Goal: Task Accomplishment & Management: Use online tool/utility

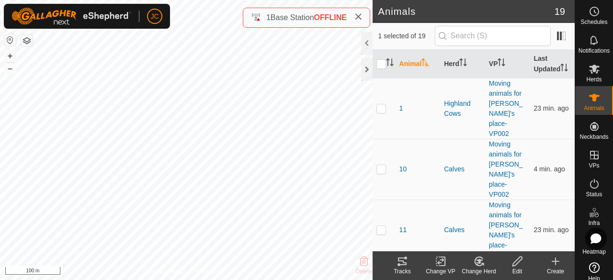
click at [445, 270] on div "Change VP" at bounding box center [441, 271] width 38 height 9
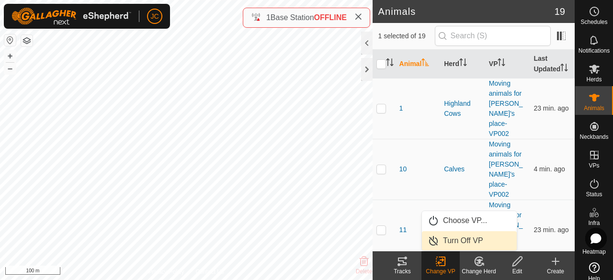
click at [454, 246] on link "Turn Off VP" at bounding box center [469, 240] width 95 height 19
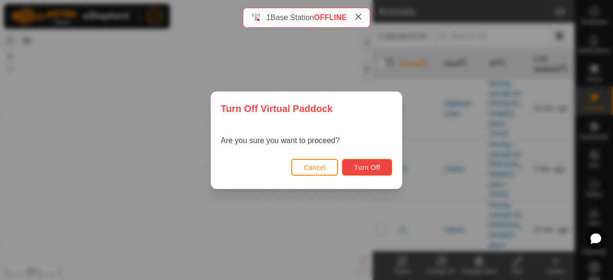
click at [368, 171] on button "Turn Off" at bounding box center [367, 167] width 50 height 17
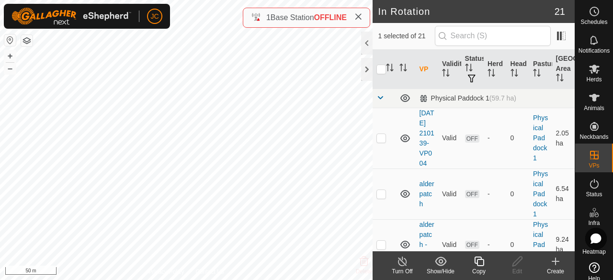
checkbox input "false"
checkbox input "true"
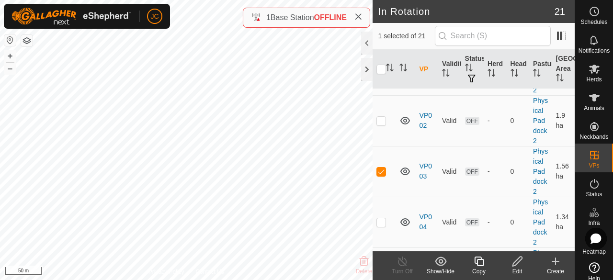
scroll to position [958, 0]
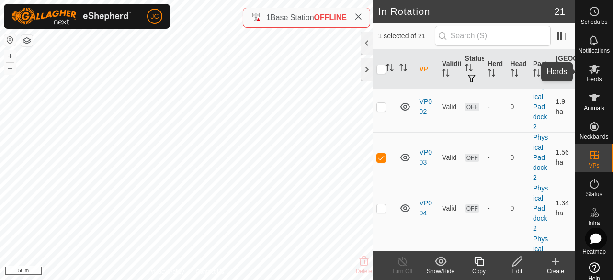
click at [597, 77] on span "Herds" at bounding box center [593, 80] width 15 height 6
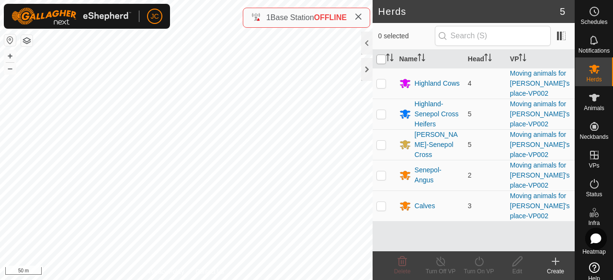
click at [378, 59] on input "checkbox" at bounding box center [381, 60] width 10 height 10
checkbox input "true"
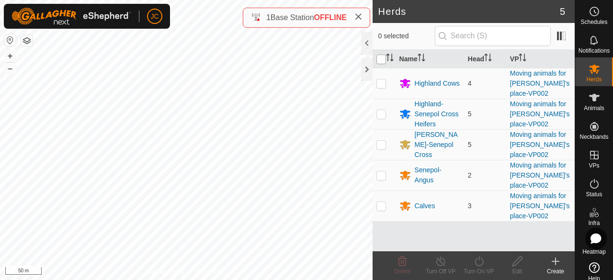
checkbox input "true"
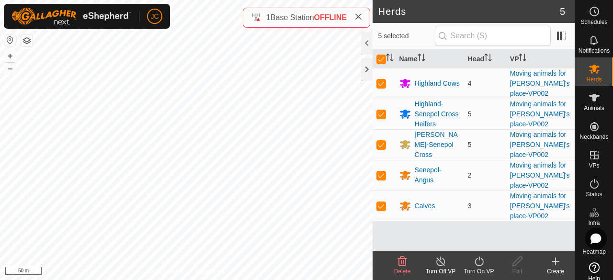
click at [474, 262] on icon at bounding box center [479, 261] width 12 height 11
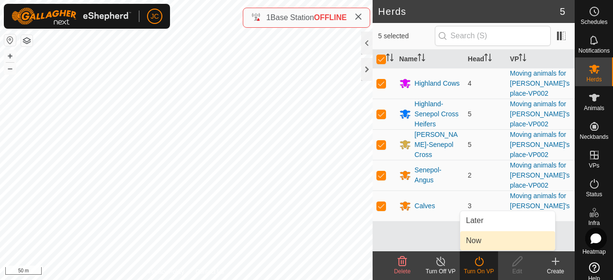
click at [486, 239] on link "Now" at bounding box center [507, 240] width 95 height 19
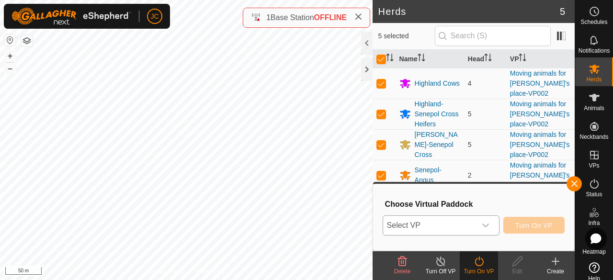
click at [419, 226] on span "Select VP" at bounding box center [429, 225] width 93 height 19
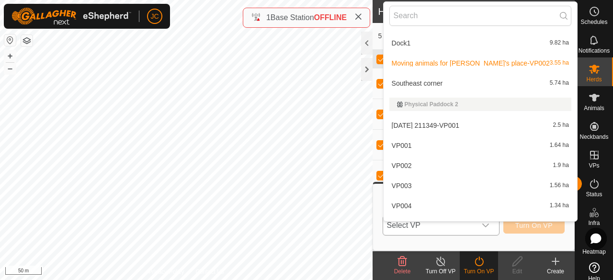
scroll to position [239, 0]
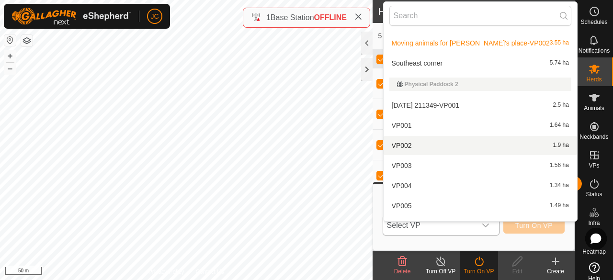
click at [419, 142] on li "VP002 1.9 ha" at bounding box center [481, 145] width 194 height 19
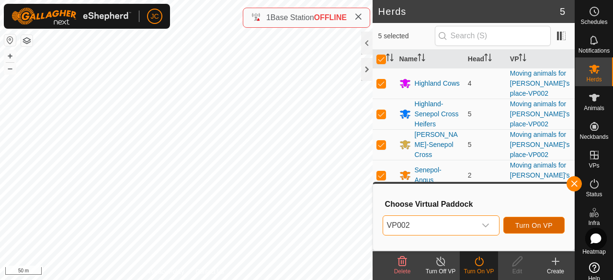
click at [533, 221] on button "Turn On VP" at bounding box center [533, 225] width 61 height 17
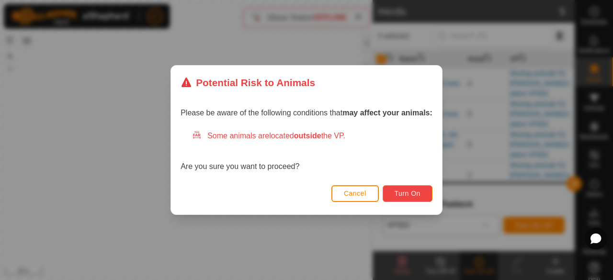
click at [402, 195] on span "Turn On" at bounding box center [408, 194] width 26 height 8
